Goal: Find specific page/section: Find specific page/section

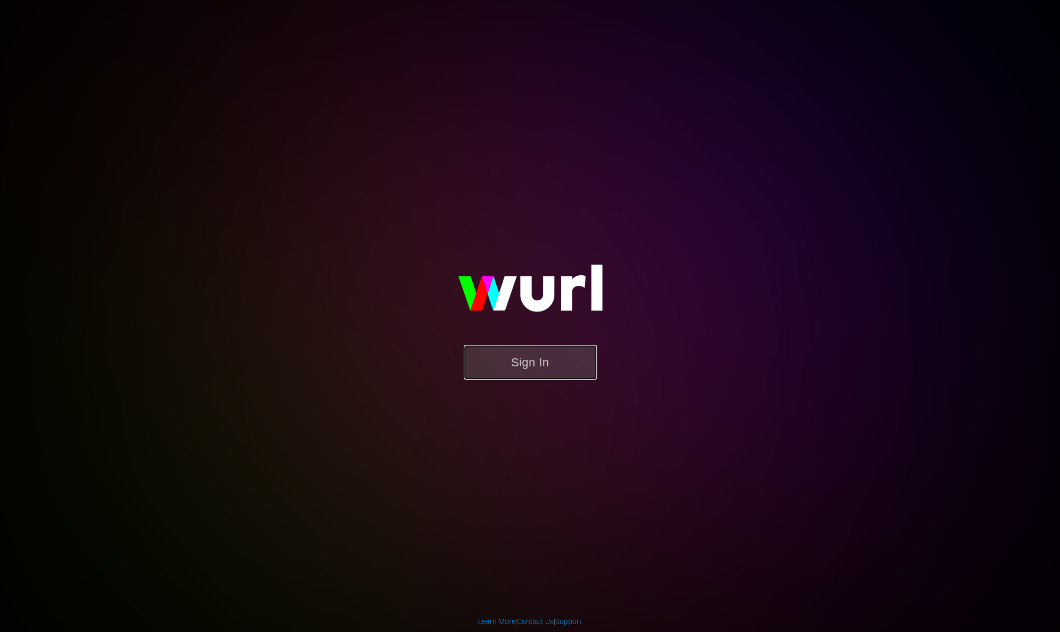
click at [531, 354] on button "Sign In" at bounding box center [530, 362] width 133 height 35
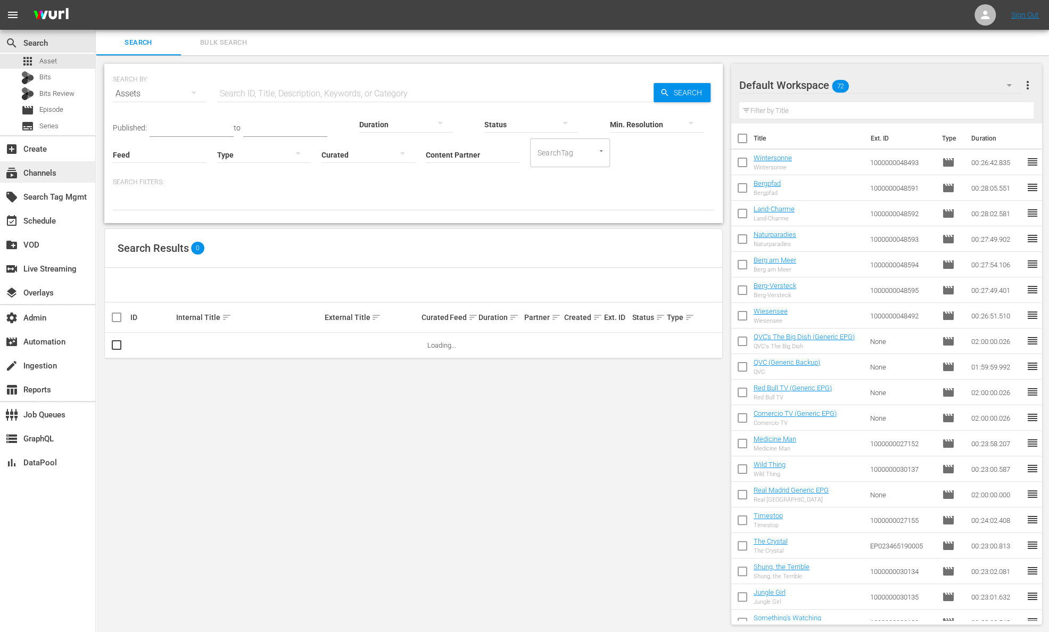
click at [59, 176] on div "subscriptions Channels" at bounding box center [47, 171] width 95 height 21
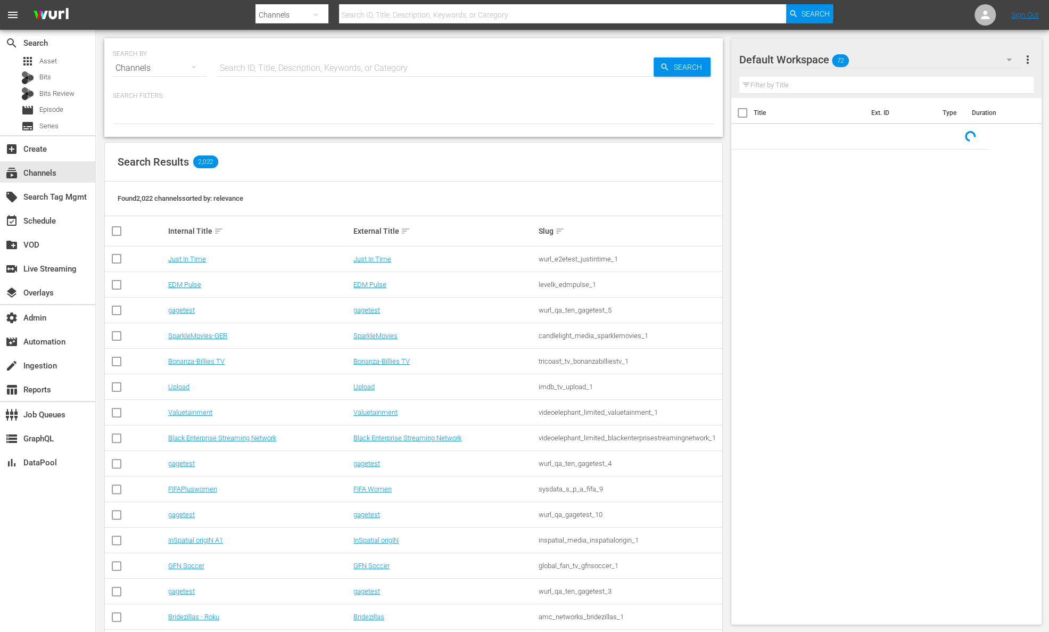
click at [284, 52] on div "SEARCH BY Search By Channels Search ID, Title, Description, Keywords, or Catego…" at bounding box center [414, 62] width 602 height 38
click at [283, 61] on input "text" at bounding box center [435, 68] width 437 height 26
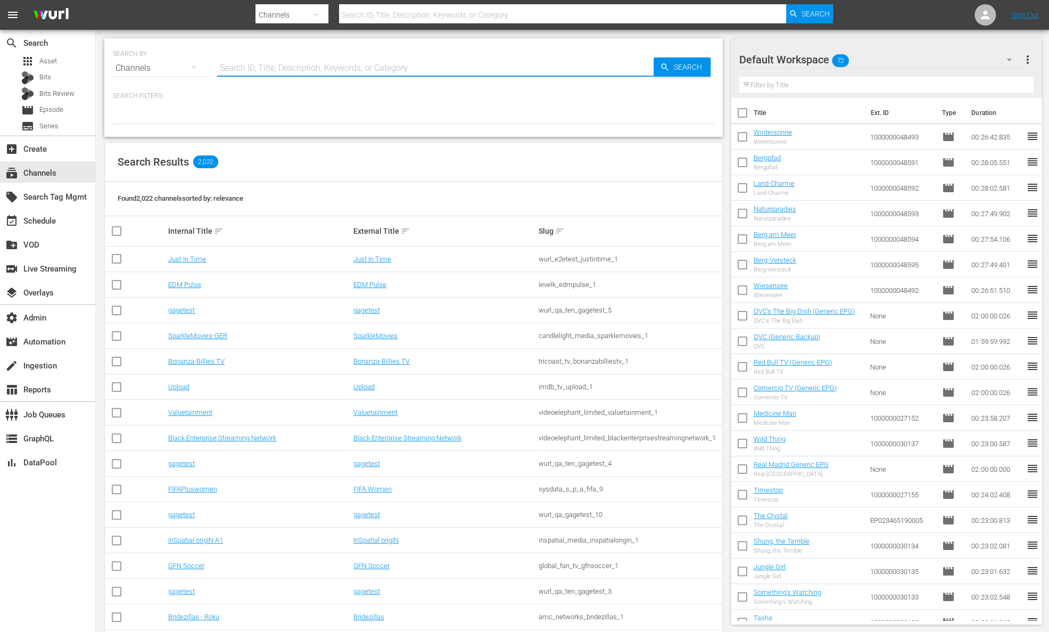
paste input "banijay_media_germany_gmbh_stromberg_1"
type input "banijay_media_germany_gmbh_stromberg_1"
drag, startPoint x: 681, startPoint y: 67, endPoint x: 684, endPoint y: 72, distance: 5.8
click at [682, 68] on span "Search" at bounding box center [690, 67] width 41 height 19
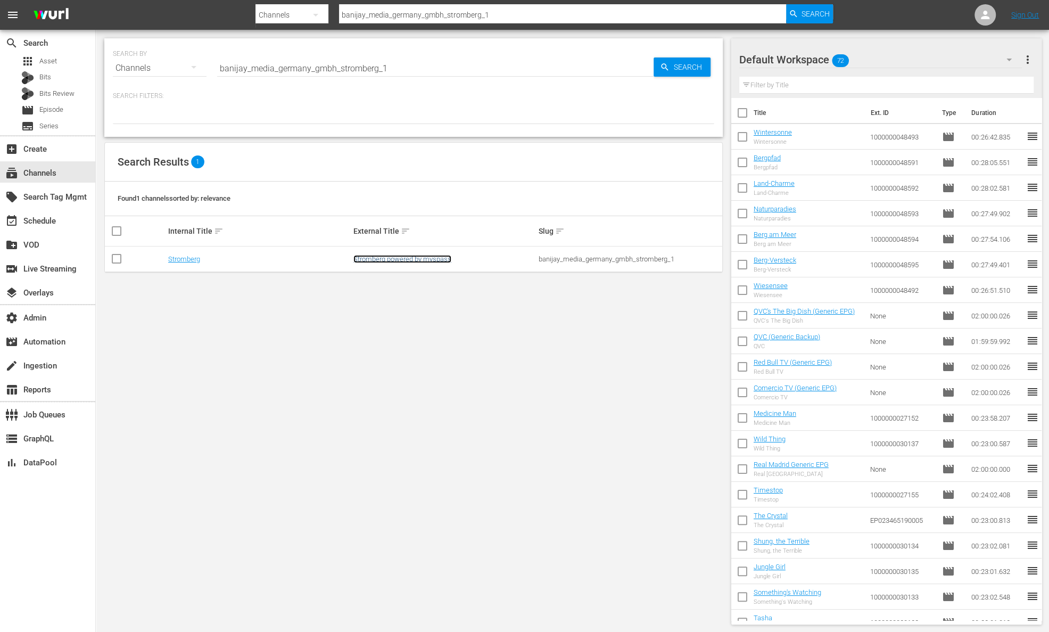
click at [427, 258] on link "Stromberg powered by myspass" at bounding box center [403, 259] width 98 height 8
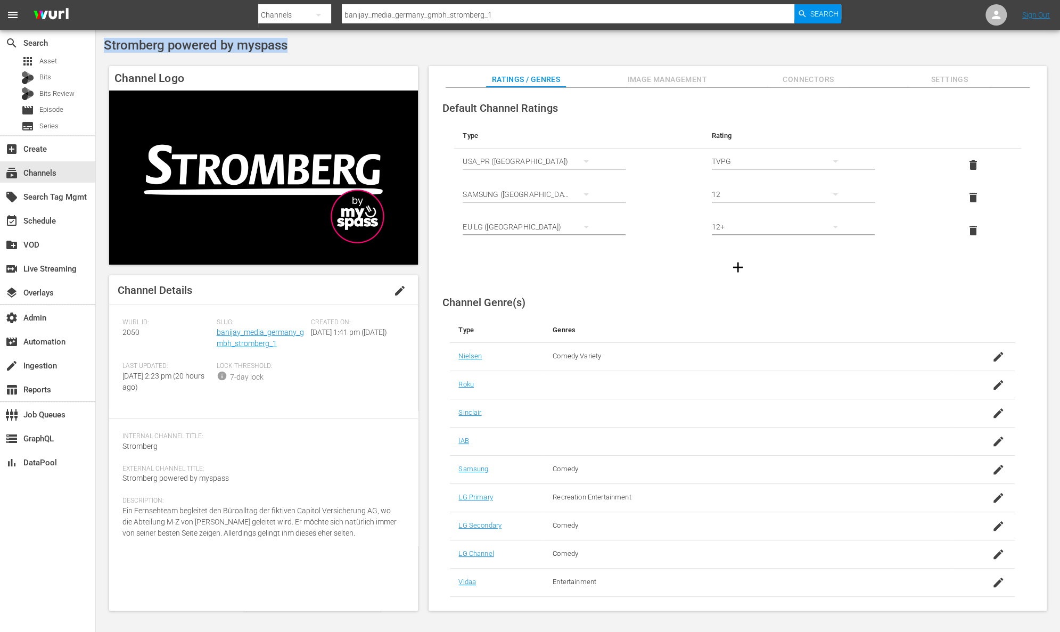
drag, startPoint x: 297, startPoint y: 46, endPoint x: 104, endPoint y: 47, distance: 192.7
click at [104, 47] on div "Stromberg powered by myspass" at bounding box center [578, 45] width 948 height 15
copy span "Stromberg powered by myspass"
drag, startPoint x: 515, startPoint y: 19, endPoint x: 307, endPoint y: 12, distance: 208.3
click at [307, 12] on div "Search By Channels Search ID, Title, Description, Keywords, or Category banijay…" at bounding box center [549, 15] width 583 height 26
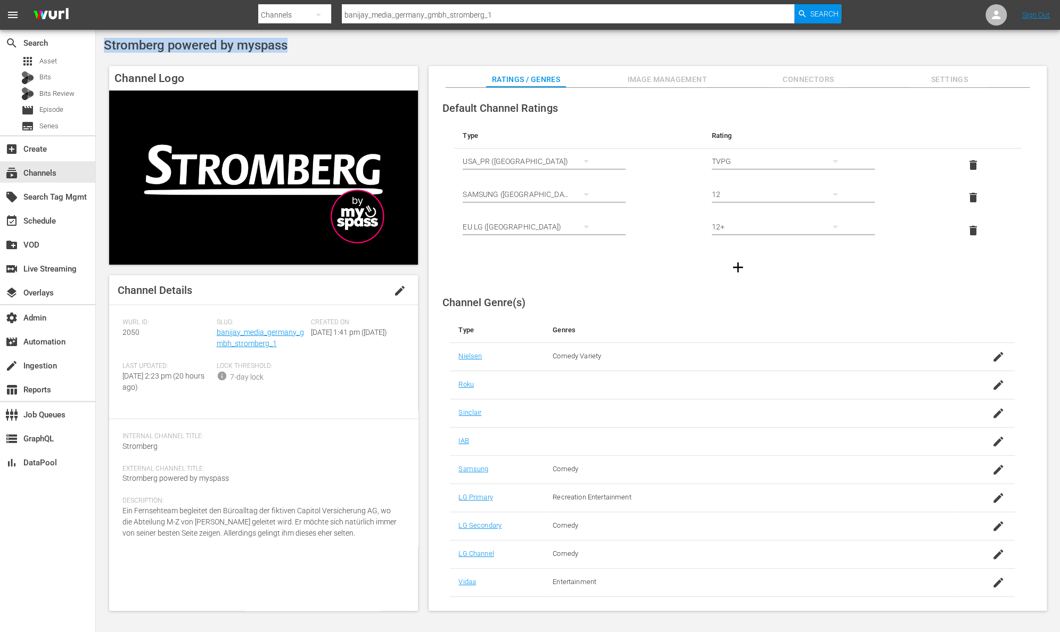
drag, startPoint x: 282, startPoint y: 44, endPoint x: 105, endPoint y: 42, distance: 176.3
click at [105, 42] on div "Stromberg powered by myspass" at bounding box center [578, 45] width 948 height 15
copy span "Stromberg powered by myspass"
drag, startPoint x: 277, startPoint y: 344, endPoint x: 217, endPoint y: 334, distance: 61.5
click at [217, 334] on div "Slug: banijay_media_germany_gmbh_stromberg_1" at bounding box center [264, 340] width 94 height 44
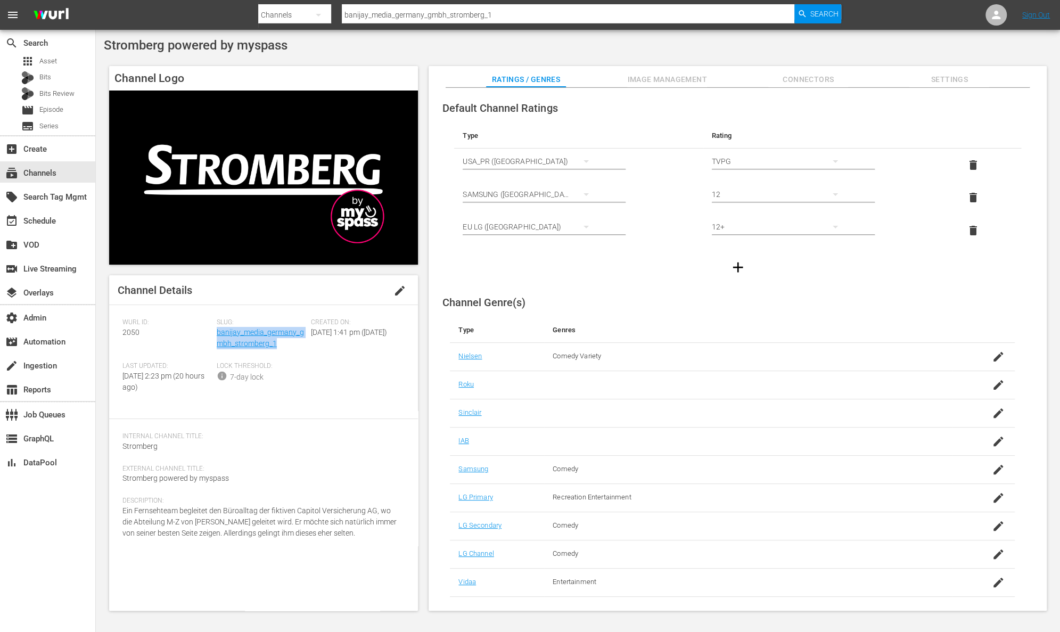
copy link "banijay_media_germany_gmbh_stromberg_1"
drag, startPoint x: 141, startPoint y: 335, endPoint x: 111, endPoint y: 333, distance: 29.9
click at [111, 333] on div "Channel Details edit Wurl ID: 2050 Slug: banijay_media_germany_gmbh_stromberg_1…" at bounding box center [263, 442] width 309 height 335
copy span "2050"
drag, startPoint x: 315, startPoint y: 45, endPoint x: 105, endPoint y: 39, distance: 209.9
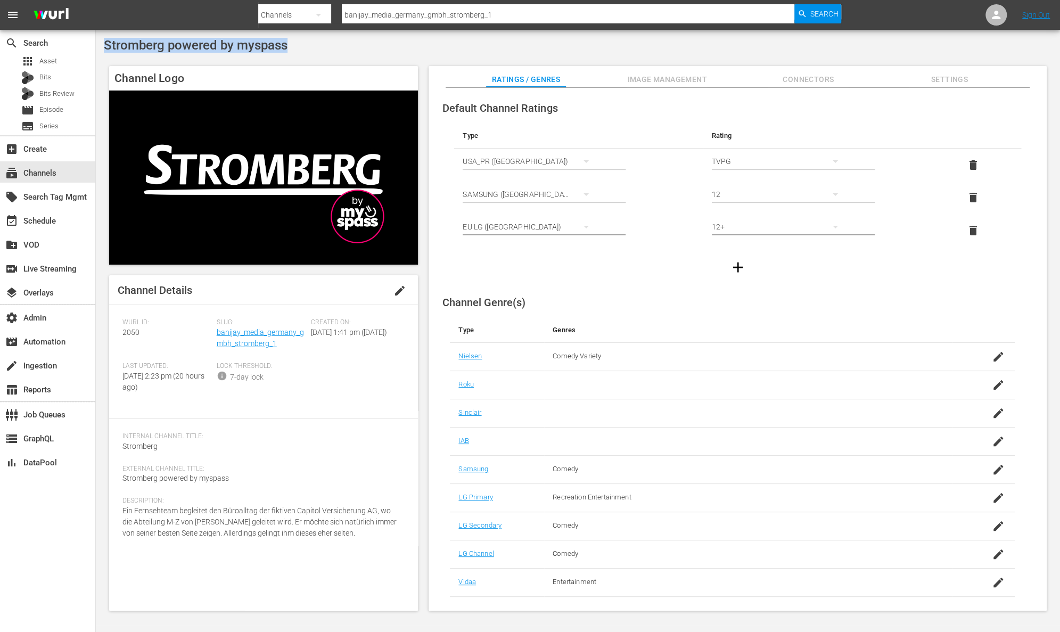
click at [105, 39] on div "Stromberg powered by myspass" at bounding box center [578, 45] width 948 height 15
click at [264, 46] on span "Stromberg powered by myspass" at bounding box center [196, 45] width 184 height 15
drag, startPoint x: 291, startPoint y: 47, endPoint x: 100, endPoint y: 48, distance: 190.6
click at [100, 48] on div "Stromberg powered by myspass Channel Logo Channel Details edit Wurl ID: 2050 Sl…" at bounding box center [578, 327] width 964 height 595
copy span "Stromberg powered by myspass"
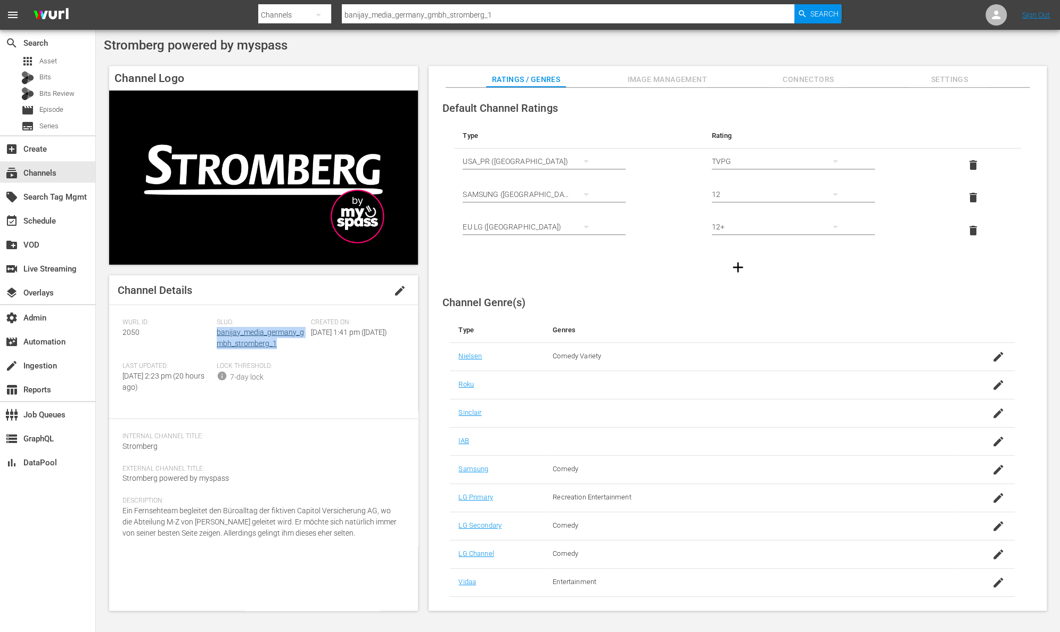
drag, startPoint x: 283, startPoint y: 344, endPoint x: 217, endPoint y: 333, distance: 67.0
click at [217, 333] on div "Slug: banijay_media_germany_gmbh_stromberg_1" at bounding box center [264, 340] width 94 height 44
copy link "banijay_media_germany_gmbh_stromberg_1"
drag, startPoint x: 140, startPoint y: 334, endPoint x: 106, endPoint y: 333, distance: 33.5
click at [106, 333] on div "Channel Logo Channel Details edit Wurl ID: 2050 Slug: banijay_media_germany_gmb…" at bounding box center [578, 333] width 948 height 545
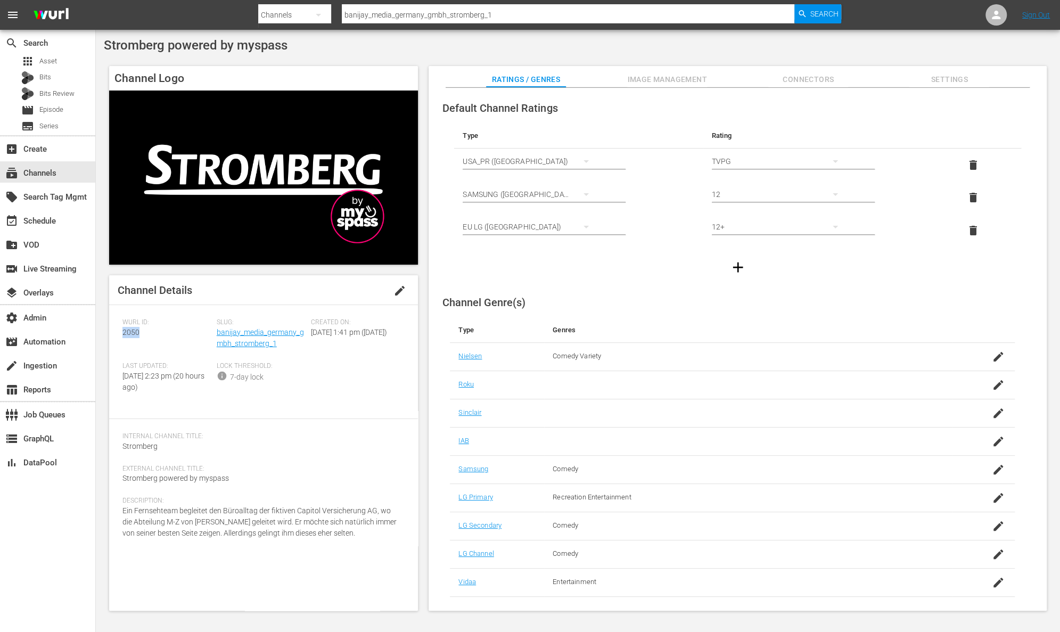
copy span "2050"
drag, startPoint x: 272, startPoint y: 46, endPoint x: 105, endPoint y: 46, distance: 166.7
click at [105, 46] on div "Stromberg powered by myspass" at bounding box center [578, 45] width 948 height 15
copy span "Stromberg powered by myspass"
drag, startPoint x: 282, startPoint y: 346, endPoint x: 217, endPoint y: 337, distance: 65.6
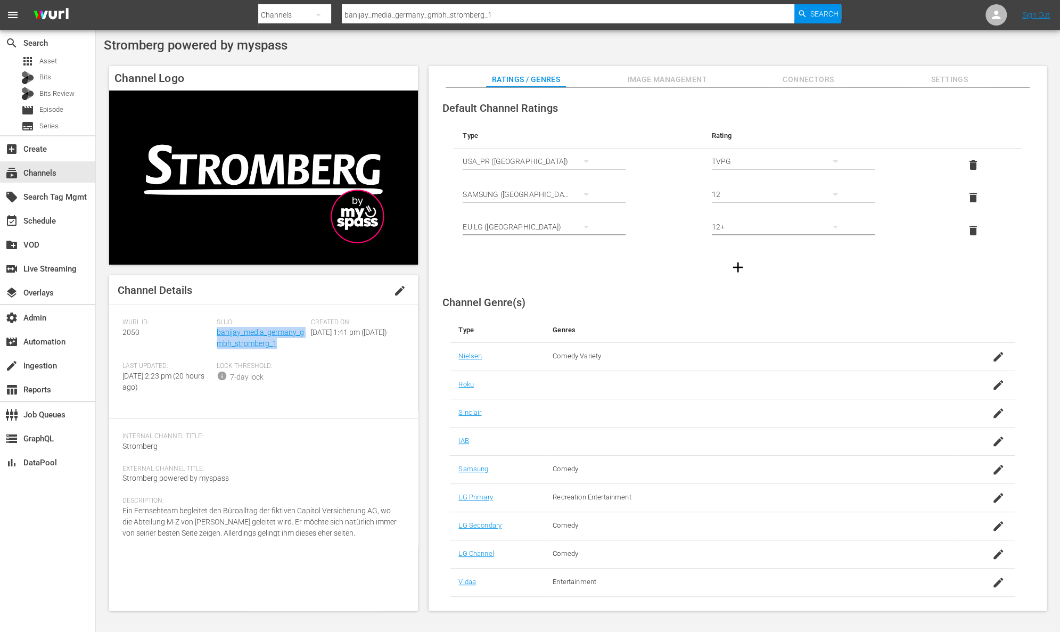
click at [217, 337] on div "Slug: banijay_media_germany_gmbh_stromberg_1" at bounding box center [264, 340] width 94 height 44
copy link "banijay_media_germany_gmbh_stromberg_1"
drag, startPoint x: 146, startPoint y: 333, endPoint x: 118, endPoint y: 332, distance: 28.2
click at [118, 332] on div "Channel Details edit Wurl ID: 2050 Slug: banijay_media_germany_gmbh_stromberg_1…" at bounding box center [263, 442] width 309 height 335
copy span "2050"
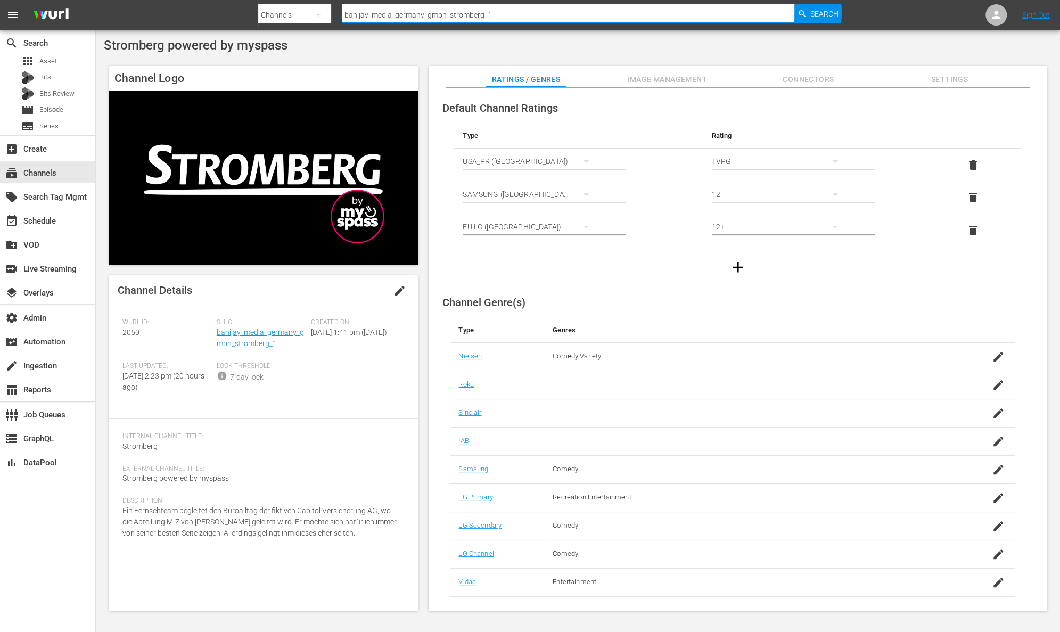
drag, startPoint x: 535, startPoint y: 18, endPoint x: 189, endPoint y: -48, distance: 351.8
click at [189, 0] on html "menu Search By Channels Search ID, Title, Description, Keywords, or Category ba…" at bounding box center [530, 316] width 1060 height 632
click at [508, 14] on input "banijay_media_germany_gmbh_stromberg_1" at bounding box center [568, 15] width 453 height 26
drag, startPoint x: 508, startPoint y: 14, endPoint x: 359, endPoint y: 12, distance: 149.1
click at [359, 12] on input "banijay_media_germany_gmbh_stromberg_1" at bounding box center [568, 15] width 453 height 26
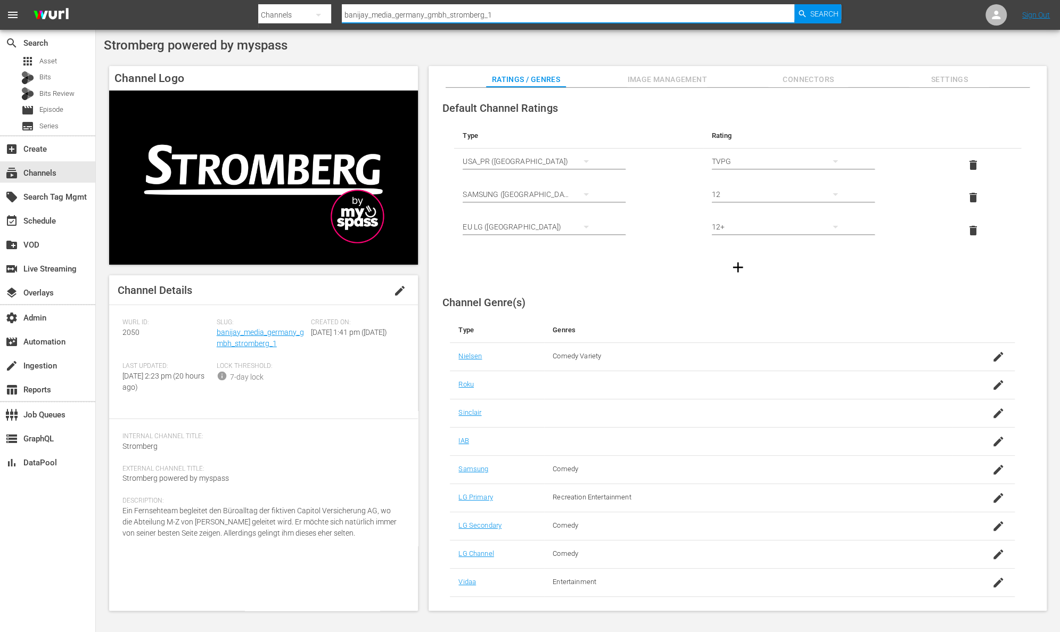
paste input "hemisphere_media_group_todonovelas_2"
type input "hemisphere_media_group_todonovelas_2"
click at [832, 12] on span "Search" at bounding box center [824, 13] width 28 height 19
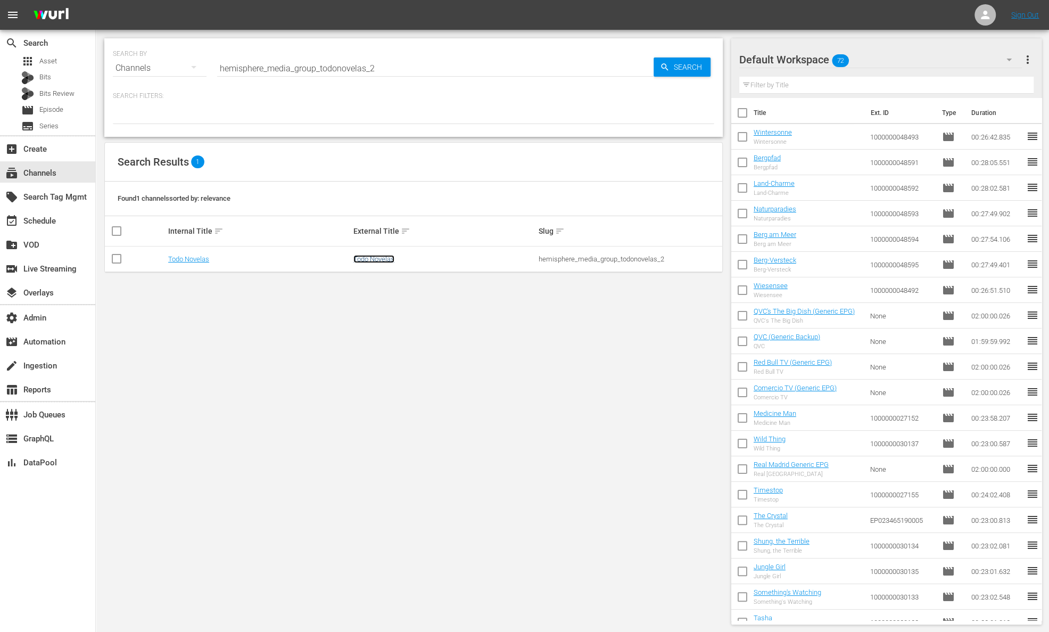
click at [392, 259] on link "Todo Novelas" at bounding box center [374, 259] width 41 height 8
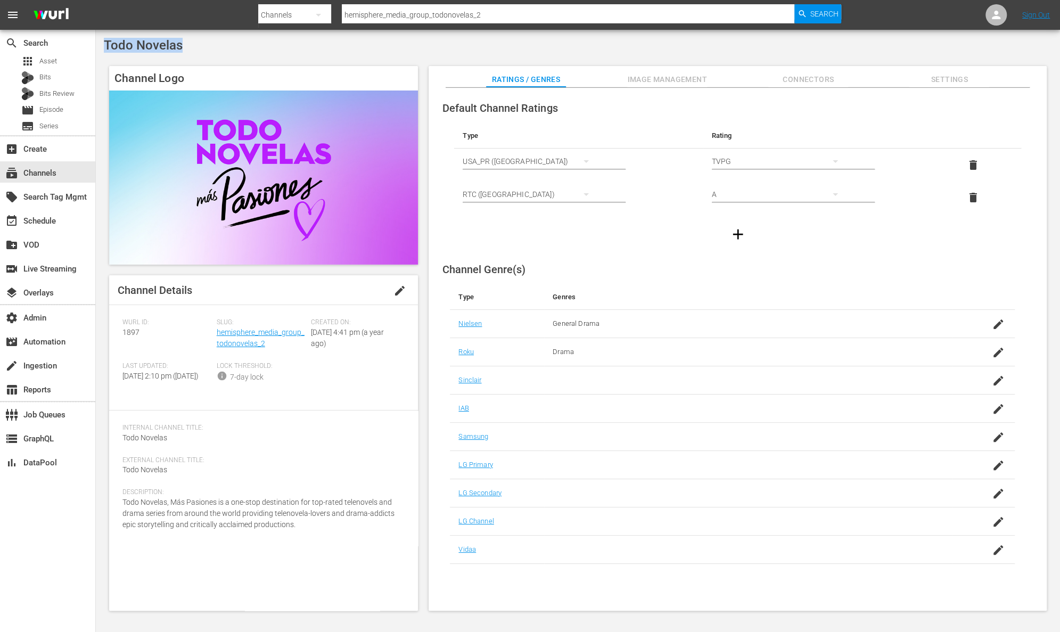
drag, startPoint x: 191, startPoint y: 46, endPoint x: 104, endPoint y: 45, distance: 86.3
click at [104, 45] on div "Todo Novelas" at bounding box center [578, 45] width 948 height 15
drag, startPoint x: 272, startPoint y: 349, endPoint x: 218, endPoint y: 331, distance: 56.7
click at [218, 331] on div "Slug: hemisphere_media_group_todonovelas_2" at bounding box center [264, 340] width 94 height 44
drag, startPoint x: 147, startPoint y: 330, endPoint x: 118, endPoint y: 332, distance: 29.3
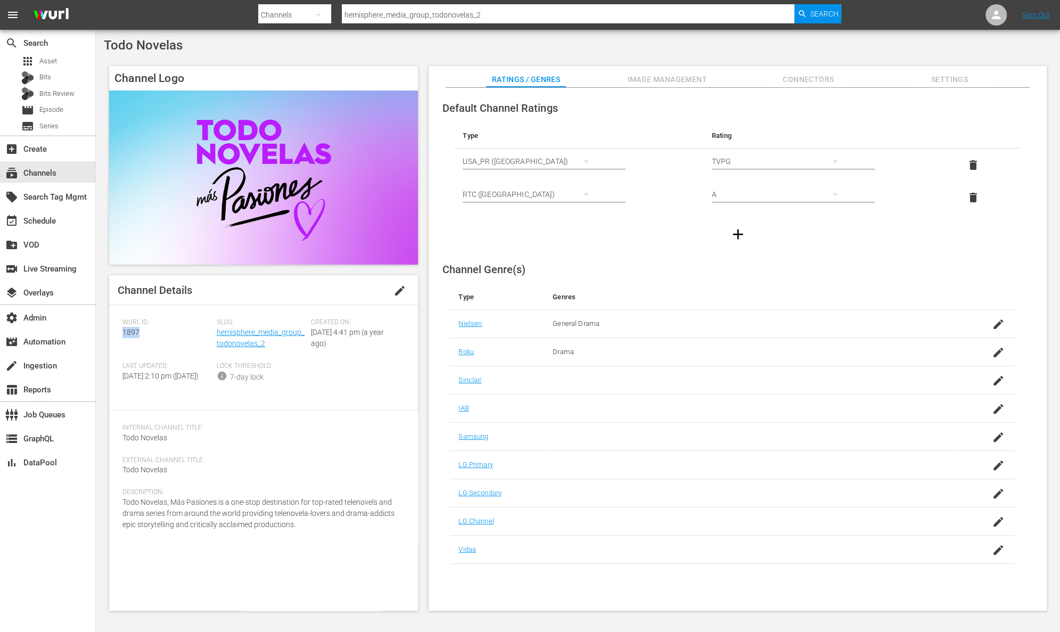
click at [118, 332] on div "Channel Details edit Wurl ID: 1897 Slug: hemisphere_media_group_todonovelas_2 C…" at bounding box center [263, 442] width 309 height 335
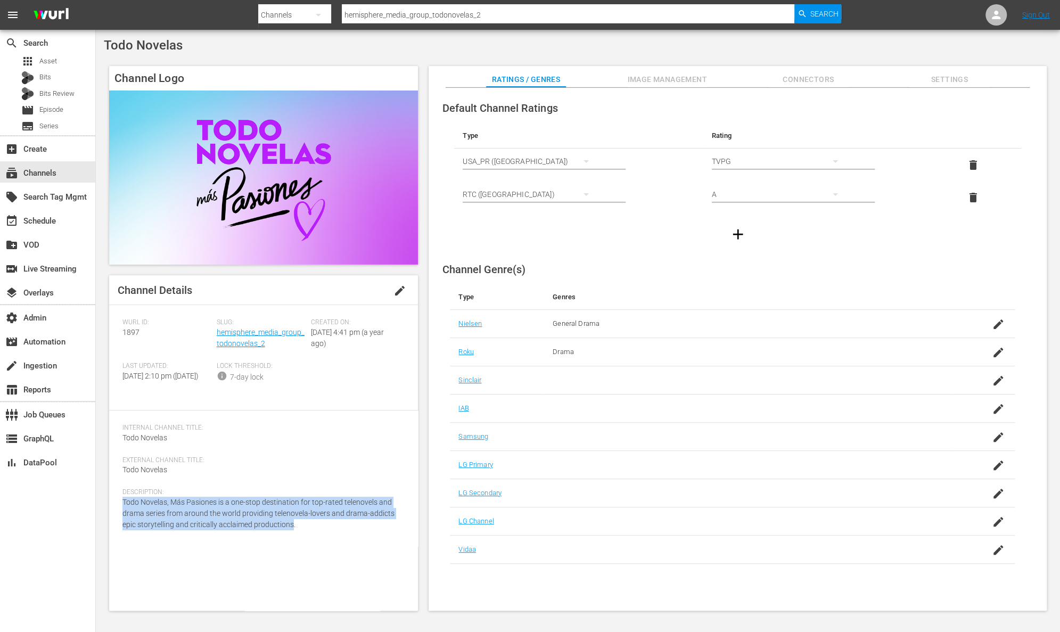
drag, startPoint x: 293, startPoint y: 538, endPoint x: 103, endPoint y: 515, distance: 191.5
click at [103, 515] on div "Todo Novelas Channel Logo Channel Details edit Wurl ID: 1897 Slug: hemisphere_m…" at bounding box center [578, 327] width 964 height 595
